Goal: Task Accomplishment & Management: Complete application form

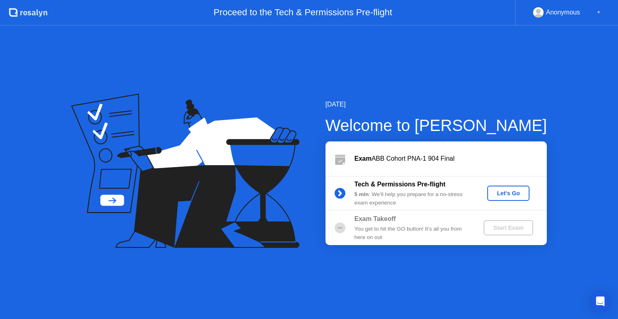
click at [500, 196] on div "Let's Go" at bounding box center [508, 193] width 36 height 6
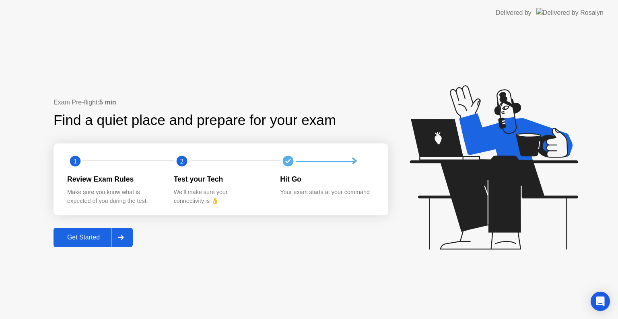
click at [124, 232] on div at bounding box center [120, 238] width 19 height 19
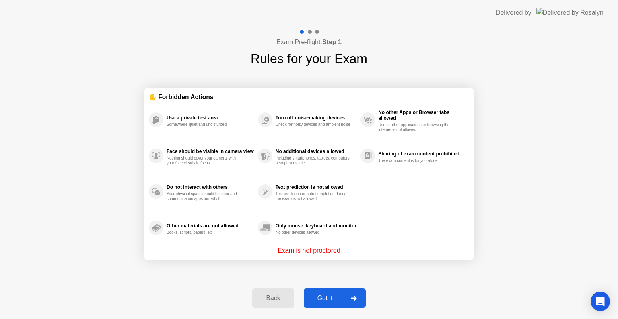
click at [353, 297] on icon at bounding box center [354, 298] width 6 height 5
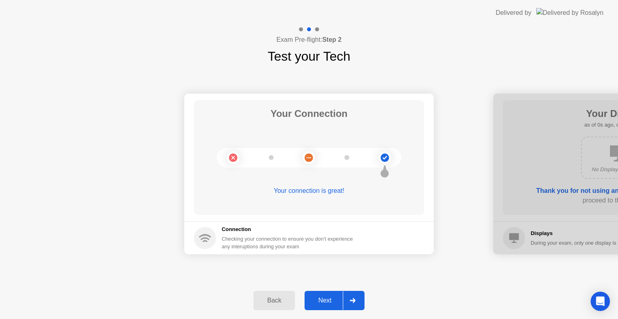
click at [353, 297] on div at bounding box center [352, 301] width 19 height 19
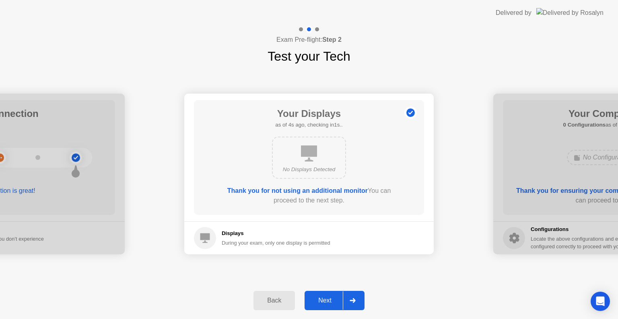
click at [353, 297] on div at bounding box center [352, 301] width 19 height 19
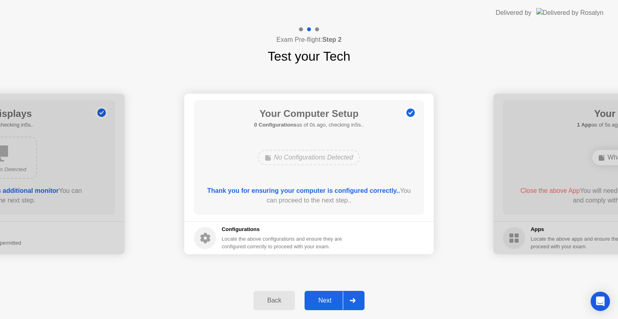
click at [353, 297] on div at bounding box center [352, 301] width 19 height 19
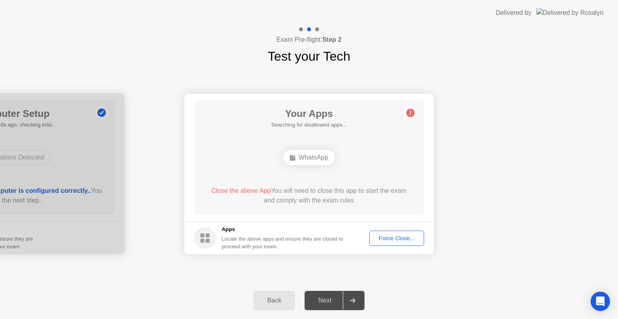
click at [391, 236] on div "Force Close..." at bounding box center [396, 238] width 49 height 6
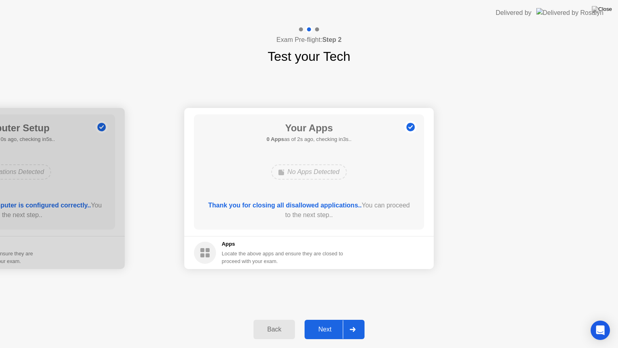
click at [354, 319] on icon at bounding box center [353, 329] width 6 height 5
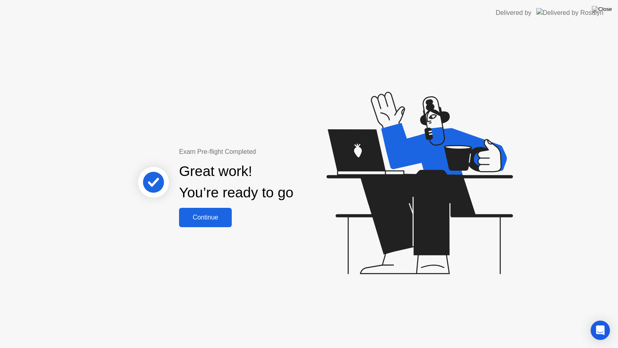
click at [220, 207] on div "Great work! You’re ready to go" at bounding box center [236, 181] width 217 height 51
click at [216, 215] on div "Continue" at bounding box center [205, 217] width 48 height 7
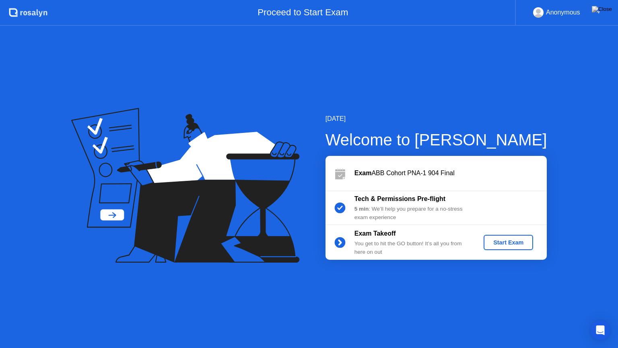
click at [505, 246] on button "Start Exam" at bounding box center [508, 242] width 49 height 15
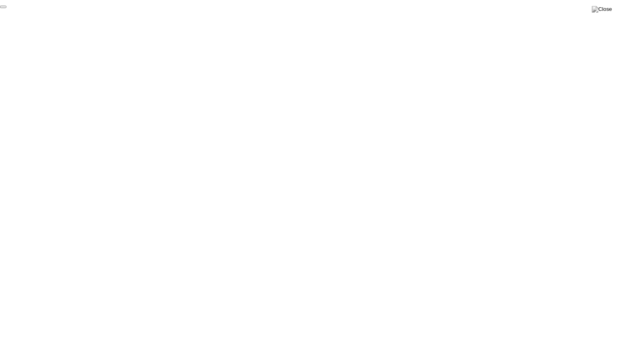
click div "End Proctoring Session"
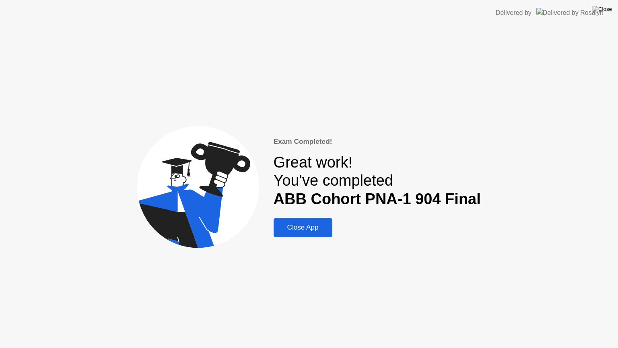
click at [296, 220] on button "Close App" at bounding box center [303, 227] width 59 height 19
